Goal: Information Seeking & Learning: Learn about a topic

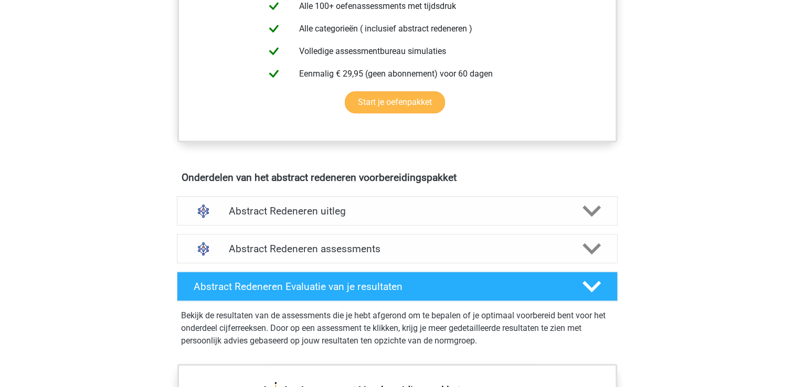
scroll to position [472, 0]
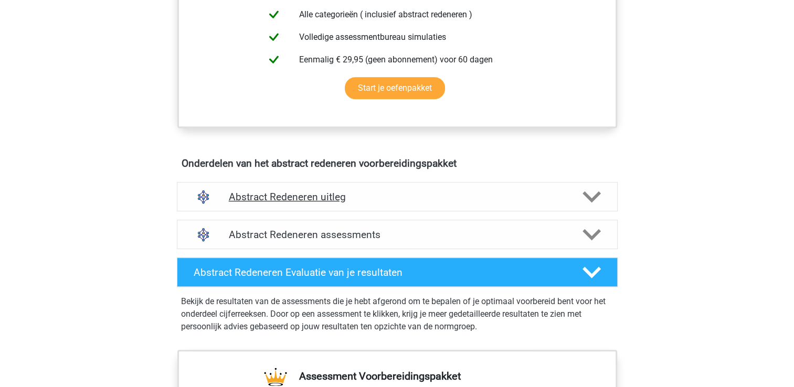
click at [594, 194] on icon at bounding box center [591, 197] width 18 height 18
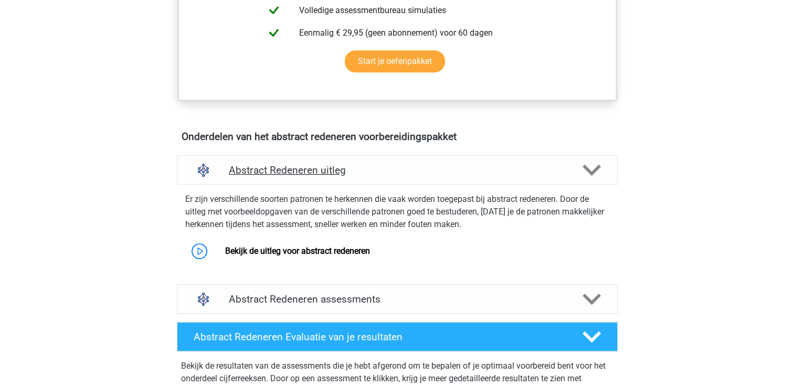
scroll to position [525, 0]
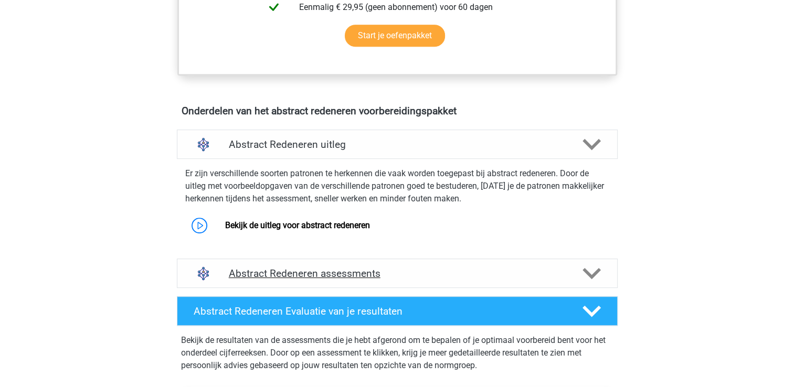
click at [597, 268] on polygon at bounding box center [591, 274] width 18 height 12
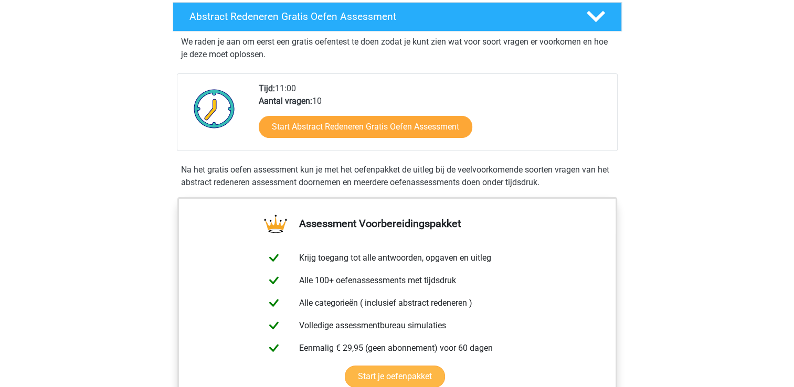
scroll to position [157, 0]
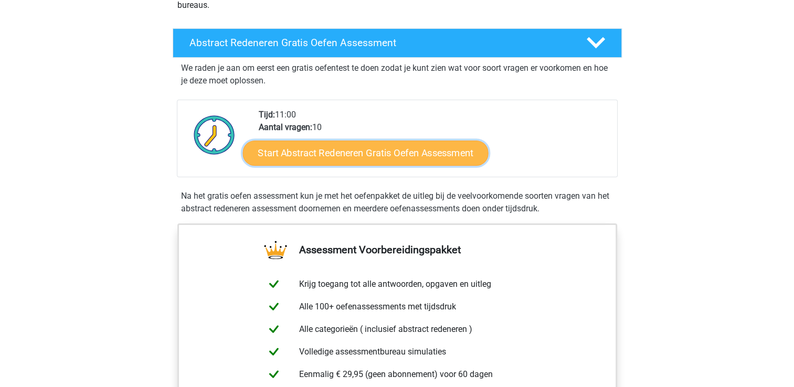
click at [388, 155] on link "Start Abstract Redeneren Gratis Oefen Assessment" at bounding box center [365, 152] width 246 height 25
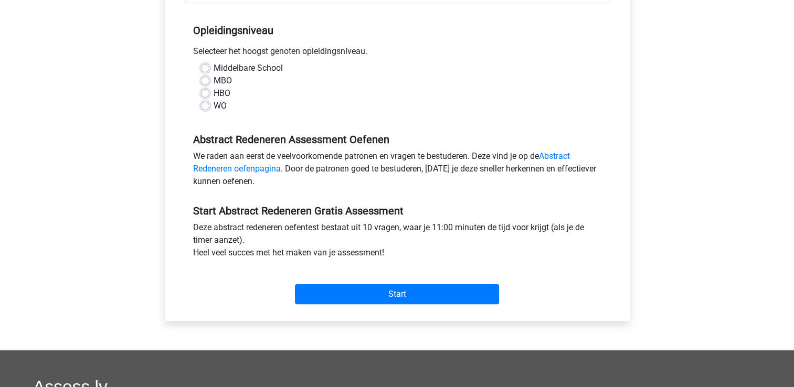
scroll to position [210, 0]
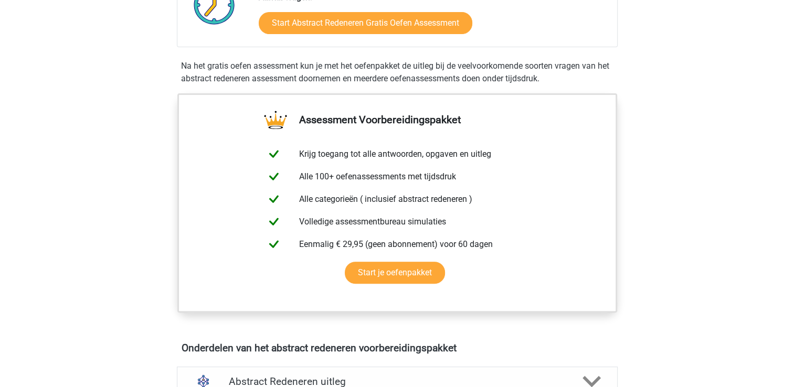
scroll to position [472, 0]
